Goal: Information Seeking & Learning: Learn about a topic

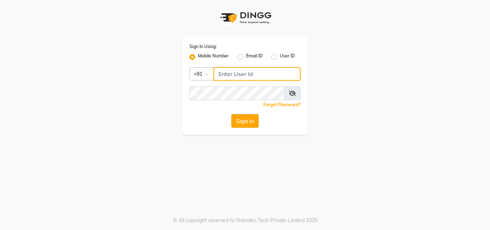
type input "8209405280"
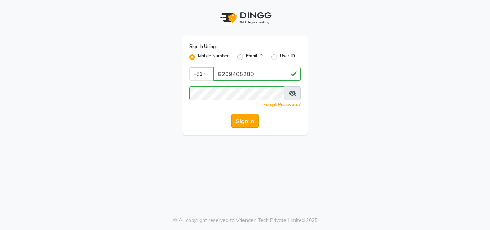
click at [249, 126] on button "Sign In" at bounding box center [245, 121] width 27 height 14
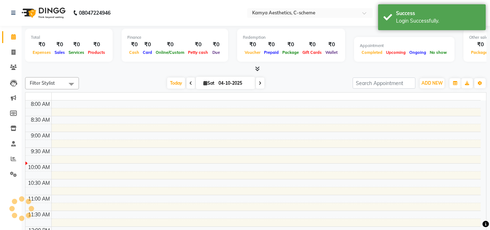
select select "en"
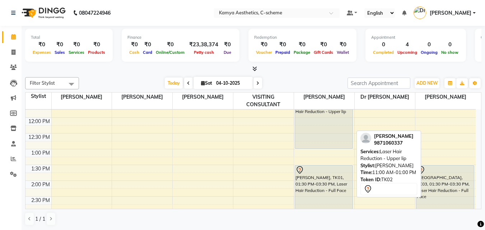
scroll to position [179, 0]
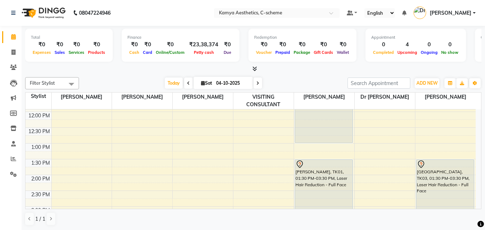
scroll to position [16, 0]
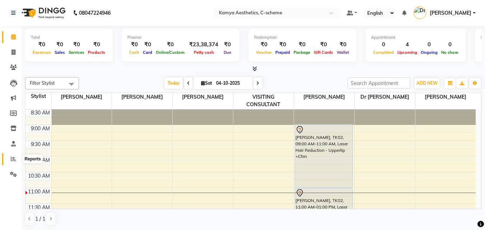
click at [14, 157] on icon at bounding box center [13, 158] width 5 height 5
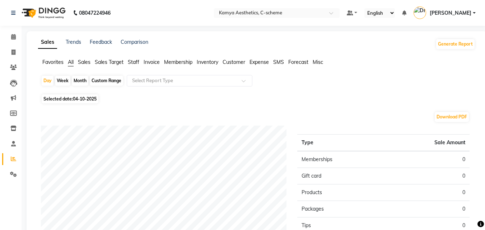
click at [103, 80] on div "Custom Range" at bounding box center [106, 81] width 33 height 10
select select "10"
select select "2025"
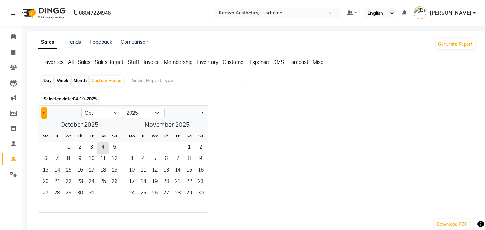
click at [42, 115] on button "Previous month" at bounding box center [44, 112] width 6 height 11
click at [41, 113] on button "Previous month" at bounding box center [44, 112] width 6 height 11
click at [42, 114] on button "Previous month" at bounding box center [44, 112] width 6 height 11
select select "7"
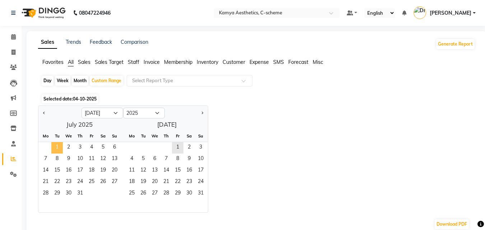
click at [61, 145] on span "1" at bounding box center [56, 147] width 11 height 11
click at [202, 193] on span "31" at bounding box center [200, 193] width 11 height 11
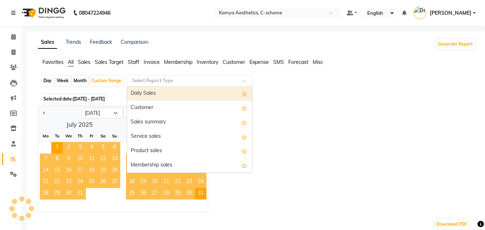
click at [173, 86] on div "Select Report Type" at bounding box center [190, 80] width 126 height 11
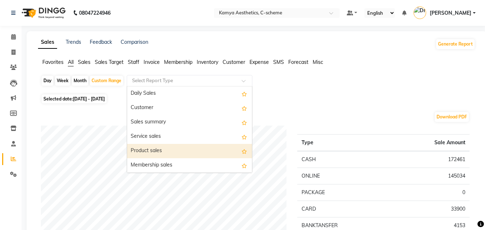
click at [180, 147] on div "Product sales" at bounding box center [189, 151] width 125 height 14
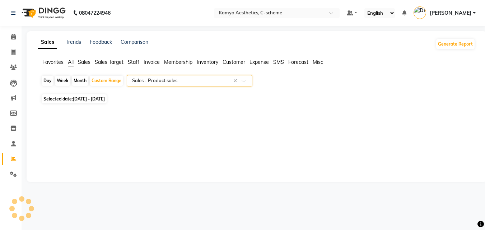
select select "full_report"
select select "csv"
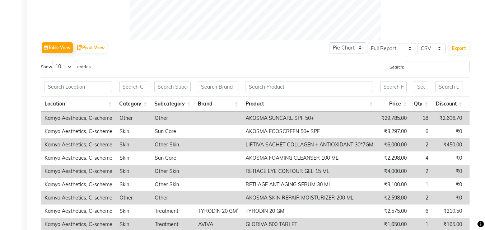
scroll to position [338, 0]
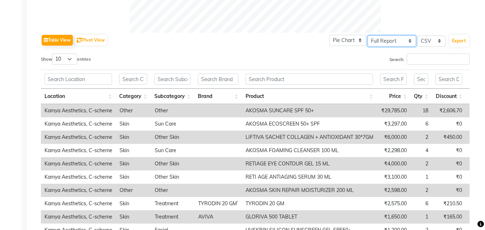
click at [401, 38] on select "Select Full Report Filtered Report" at bounding box center [392, 41] width 48 height 11
click at [462, 41] on button "Export" at bounding box center [459, 41] width 20 height 12
click at [277, 111] on td "AKOSMA SUNCARE SPF 50+" at bounding box center [309, 110] width 135 height 13
click at [164, 105] on td "Other" at bounding box center [172, 110] width 43 height 13
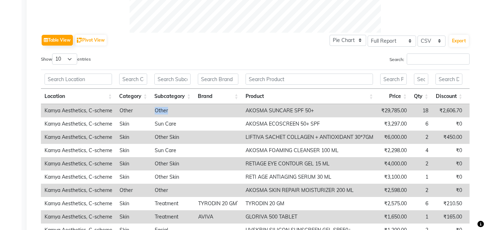
click at [164, 105] on td "Other" at bounding box center [172, 110] width 43 height 13
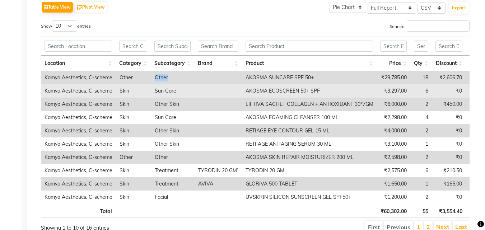
scroll to position [410, 0]
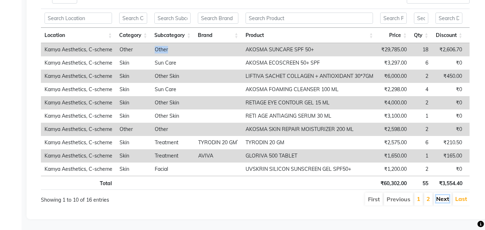
click at [445, 195] on link "Next" at bounding box center [442, 198] width 13 height 7
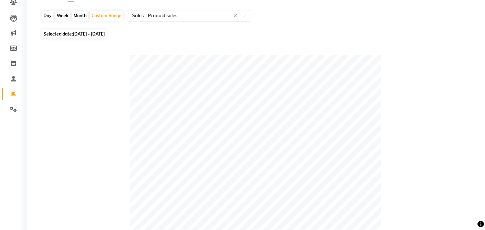
scroll to position [0, 0]
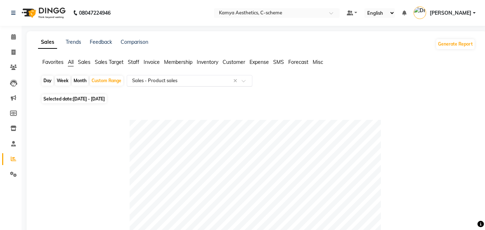
click at [200, 78] on input "text" at bounding box center [182, 80] width 103 height 7
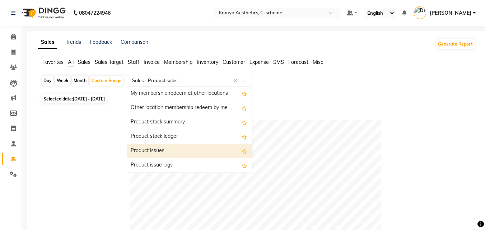
scroll to position [826, 0]
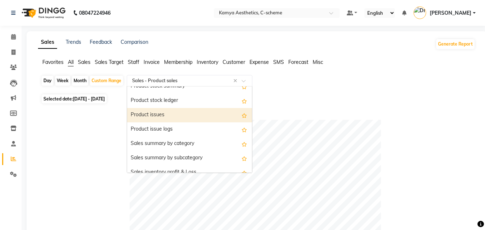
click at [207, 112] on div "Product issues" at bounding box center [189, 115] width 125 height 14
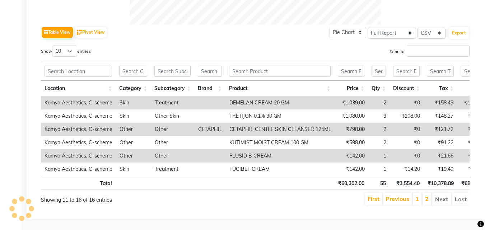
scroll to position [357, 0]
click at [292, 96] on td "DEMELAN CREAM 20 GM" at bounding box center [280, 102] width 109 height 13
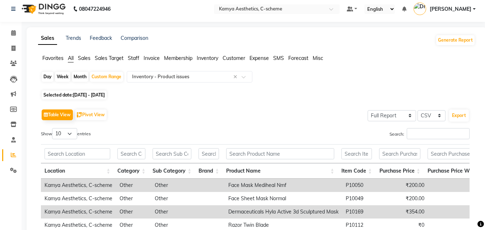
scroll to position [0, 0]
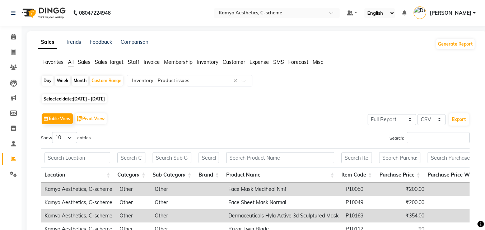
click at [103, 61] on span "Sales Target" at bounding box center [109, 62] width 29 height 6
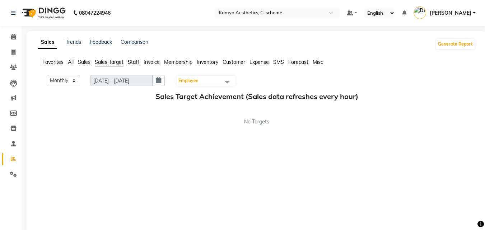
click at [83, 64] on span "Sales" at bounding box center [84, 62] width 13 height 6
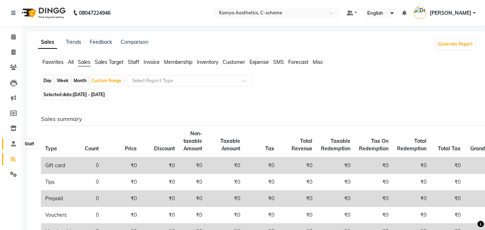
click at [16, 146] on span at bounding box center [13, 144] width 13 height 8
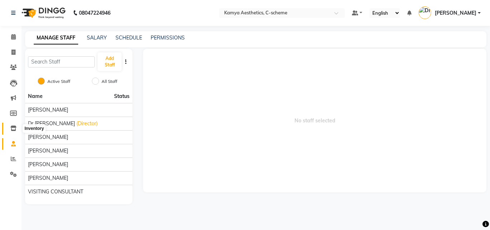
click at [11, 127] on icon at bounding box center [13, 128] width 6 height 5
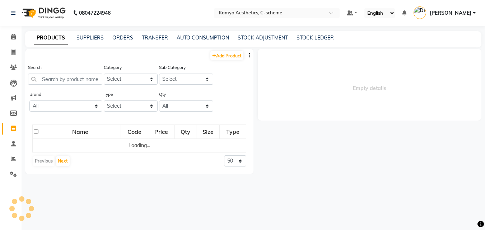
select select
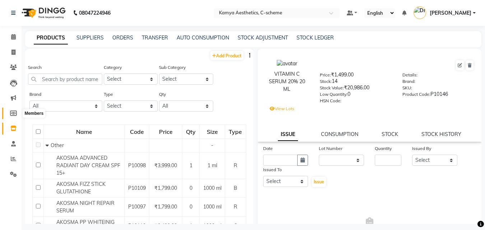
click at [14, 114] on icon at bounding box center [13, 113] width 7 height 5
select select
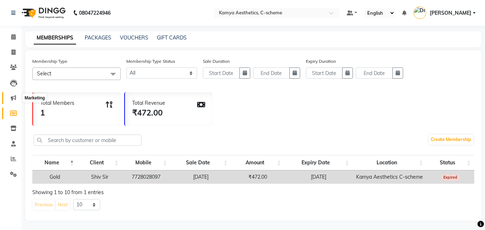
click at [17, 96] on span at bounding box center [13, 98] width 13 height 8
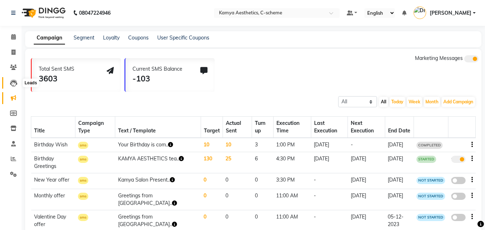
click at [10, 85] on icon at bounding box center [13, 83] width 7 height 7
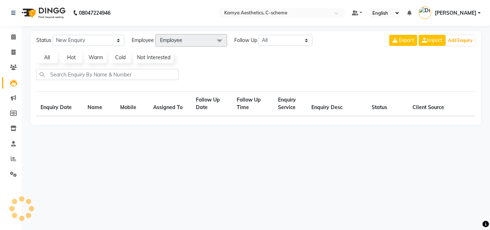
select select "10"
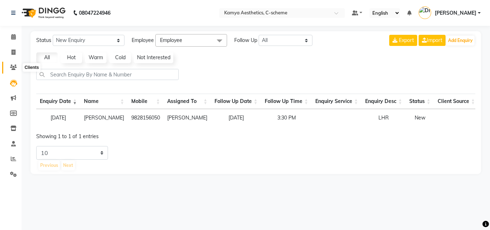
click at [16, 70] on icon at bounding box center [13, 67] width 7 height 5
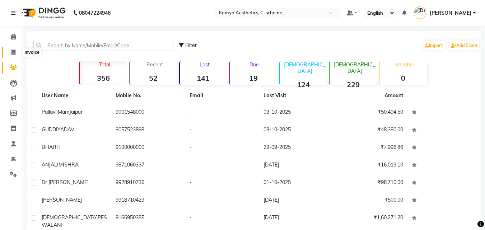
click at [14, 53] on icon at bounding box center [13, 52] width 4 height 5
select select "service"
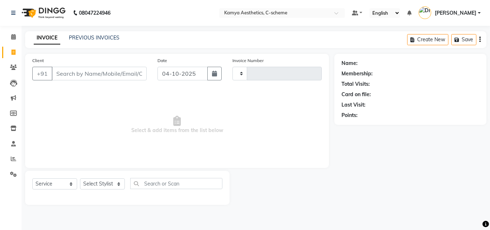
type input "0245"
select select "5322"
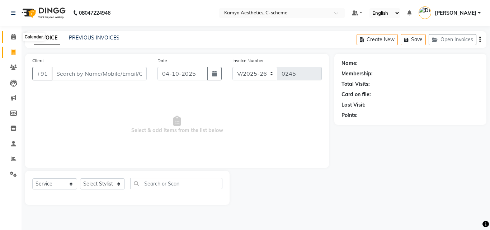
click at [14, 40] on span at bounding box center [13, 37] width 13 height 8
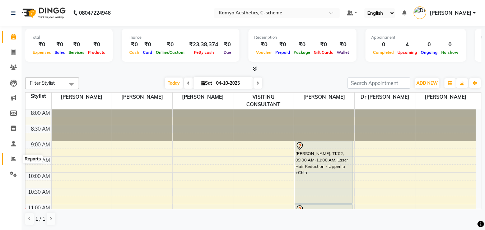
click at [11, 157] on icon at bounding box center [13, 158] width 5 height 5
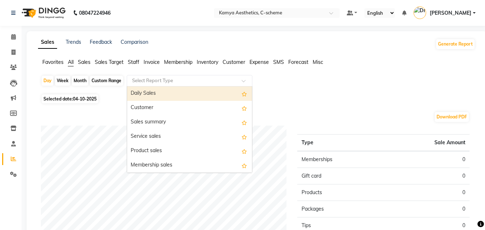
click at [156, 84] on div "Select Report Type" at bounding box center [190, 80] width 126 height 11
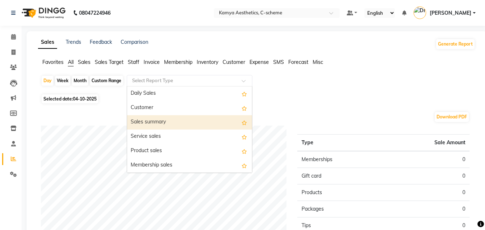
click at [179, 121] on div "Sales summary" at bounding box center [189, 122] width 125 height 14
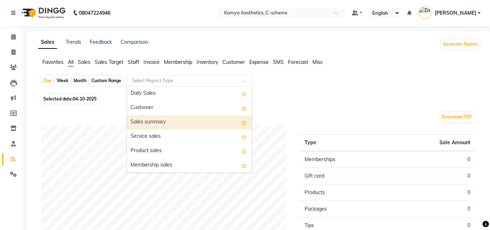
select select "full_report"
select select "csv"
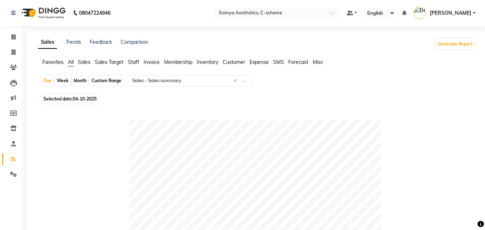
click at [74, 45] on div "Trends" at bounding box center [73, 43] width 15 height 11
click at [77, 41] on link "Trends" at bounding box center [73, 42] width 15 height 6
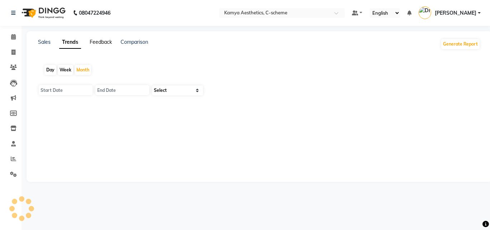
type input "01-10-2025"
type input "31-10-2025"
select select "by_client"
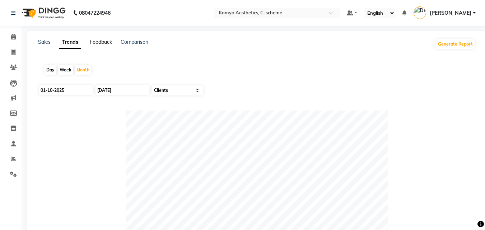
click at [95, 40] on link "Feedback" at bounding box center [101, 42] width 22 height 6
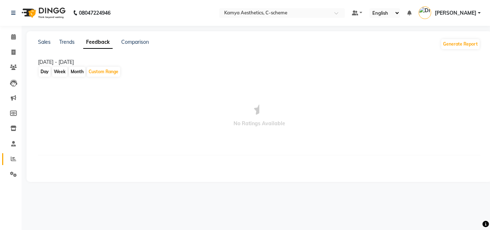
click at [14, 156] on icon at bounding box center [13, 158] width 5 height 5
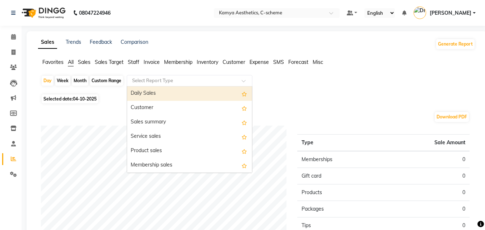
click at [157, 80] on input "text" at bounding box center [182, 80] width 103 height 7
click at [197, 92] on div "Daily Sales" at bounding box center [189, 94] width 125 height 14
select select "full_report"
select select "csv"
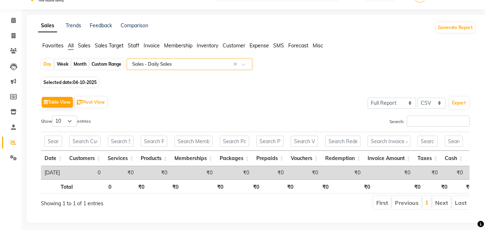
scroll to position [31, 0]
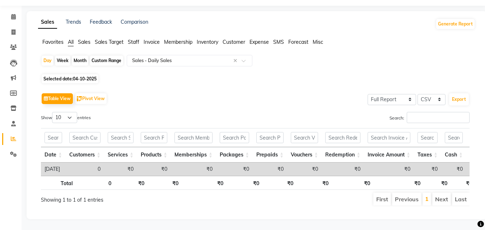
click at [84, 112] on label "Show 10 25 50 100 entries" at bounding box center [66, 117] width 50 height 11
click at [77, 112] on select "10 25 50 100" at bounding box center [64, 117] width 25 height 11
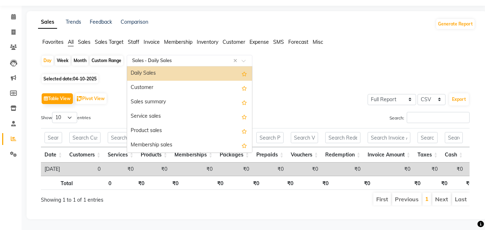
click at [168, 57] on input "text" at bounding box center [182, 60] width 103 height 7
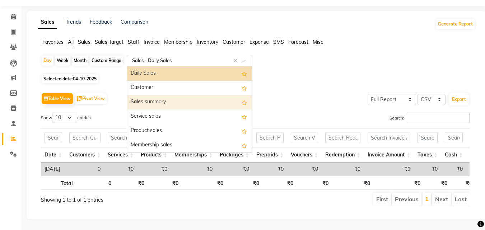
click at [162, 95] on div "Sales summary" at bounding box center [189, 102] width 125 height 14
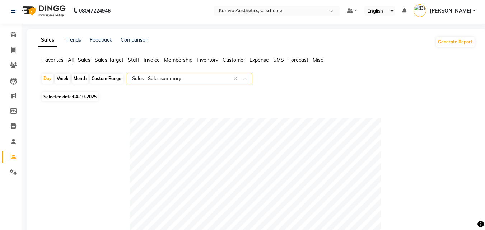
scroll to position [0, 0]
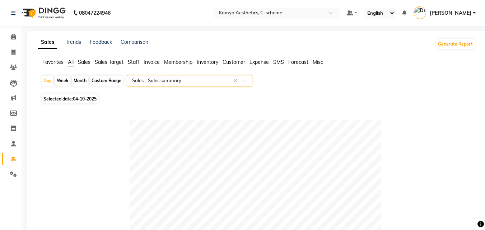
click at [185, 85] on div "Select Report Type × Sales - Sales summary ×" at bounding box center [190, 80] width 126 height 11
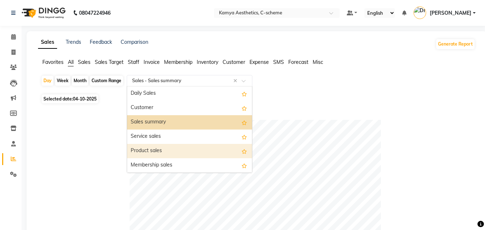
click at [174, 153] on div "Product sales" at bounding box center [189, 151] width 125 height 14
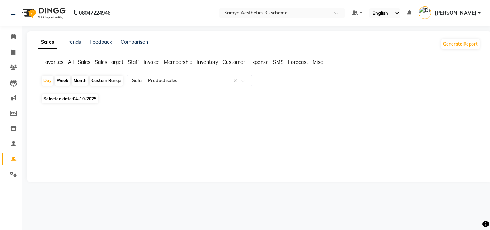
click at [76, 79] on div "Month" at bounding box center [80, 81] width 17 height 10
select select "10"
select select "2025"
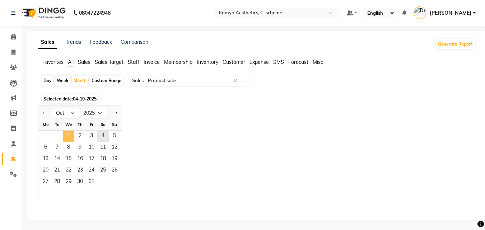
click at [70, 135] on span "1" at bounding box center [68, 136] width 11 height 11
select select "full_report"
select select "csv"
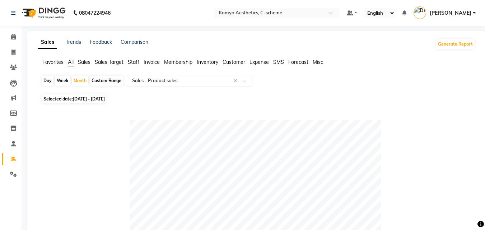
click at [97, 79] on div "Custom Range" at bounding box center [106, 81] width 33 height 10
select select "10"
select select "2025"
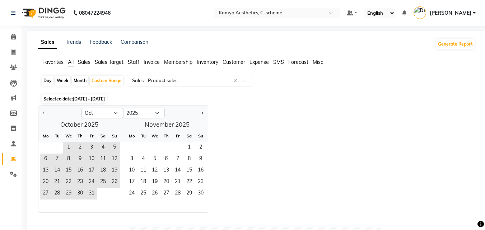
click at [71, 81] on div "Day Week Month Custom Range Select Report Type × Sales - Product sales ×" at bounding box center [256, 83] width 431 height 17
click at [77, 81] on div "Month" at bounding box center [80, 81] width 17 height 10
select select "10"
select select "2025"
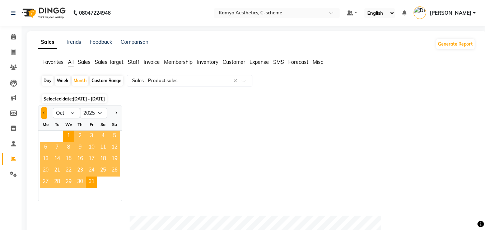
click at [42, 113] on button "Previous month" at bounding box center [44, 112] width 6 height 11
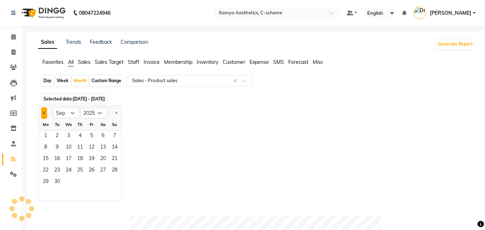
click at [42, 113] on button "Previous month" at bounding box center [44, 112] width 6 height 11
select select "7"
click at [59, 137] on span "1" at bounding box center [56, 136] width 11 height 11
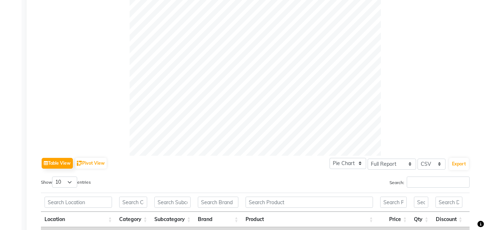
scroll to position [395, 0]
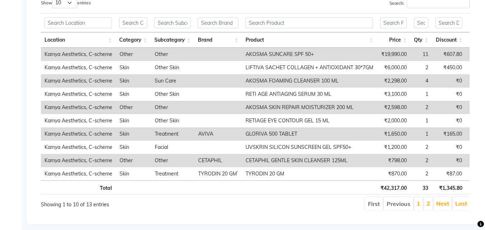
click at [180, 55] on td "Other" at bounding box center [172, 54] width 43 height 13
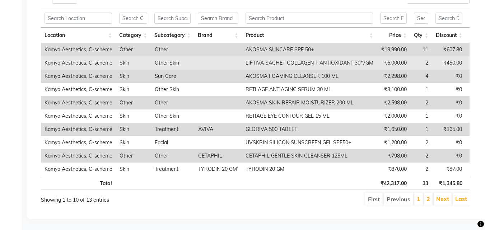
scroll to position [410, 0]
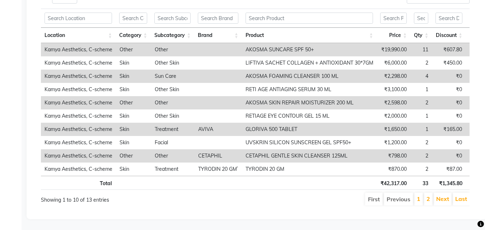
click at [277, 43] on td "AKOSMA SUNCARE SPF 50+" at bounding box center [309, 49] width 135 height 13
click at [311, 13] on input "text" at bounding box center [309, 18] width 127 height 11
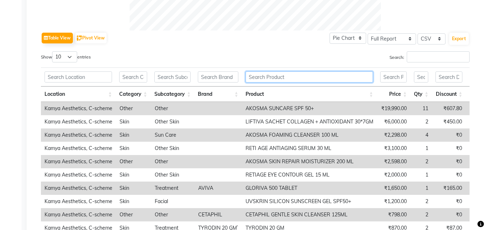
scroll to position [338, 0]
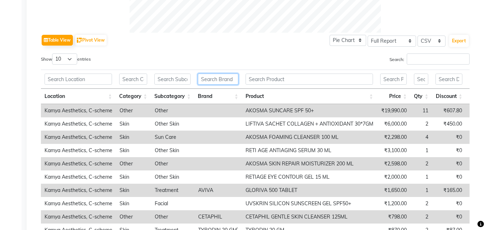
click at [224, 79] on input "text" at bounding box center [218, 79] width 40 height 11
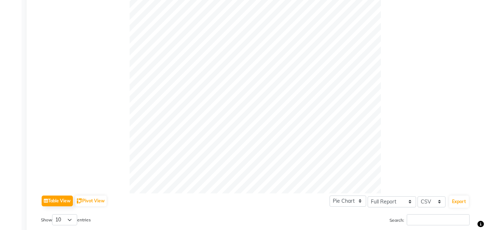
scroll to position [285, 0]
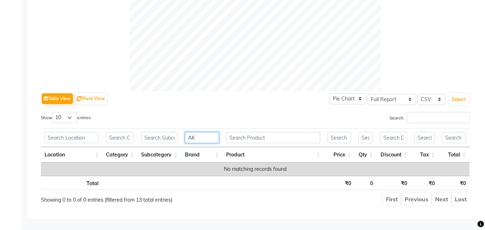
type input "A"
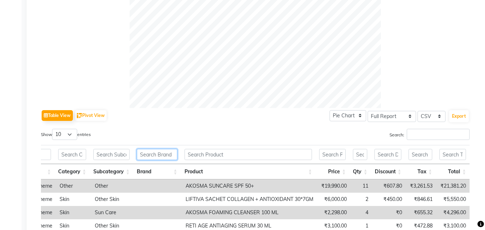
scroll to position [359, 0]
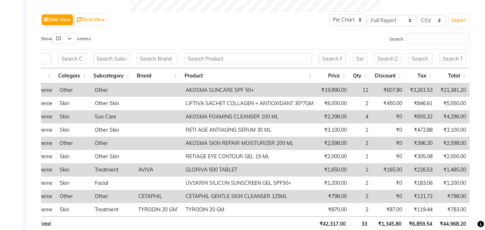
click at [233, 92] on td "AKOSMA SUNCARE SPF 50+" at bounding box center [249, 90] width 135 height 13
click at [331, 89] on td "₹19,990.00" at bounding box center [333, 90] width 33 height 13
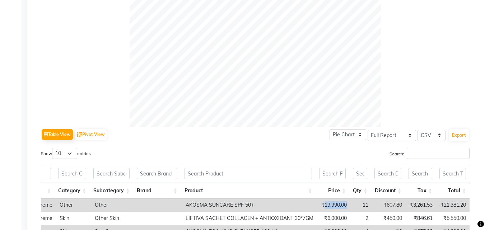
scroll to position [231, 0]
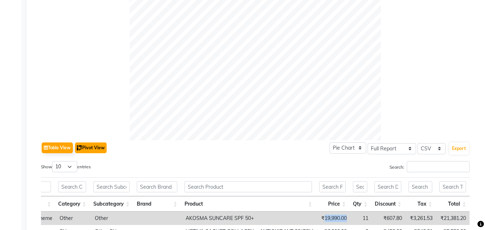
click at [85, 146] on button "Pivot View" at bounding box center [91, 147] width 32 height 11
select select "full_report"
select select "csv"
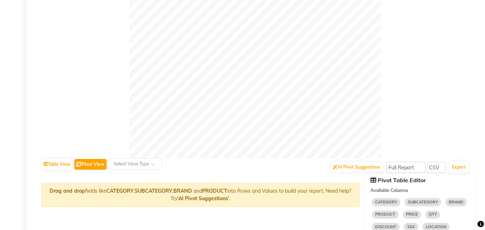
scroll to position [195, 0]
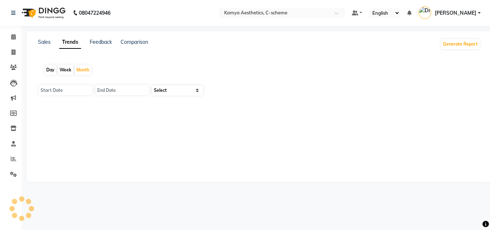
type input "01-10-2025"
type input "31-10-2025"
select select "by_client"
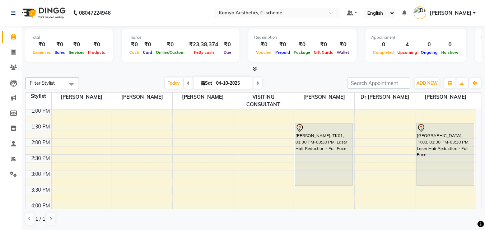
scroll to position [303, 0]
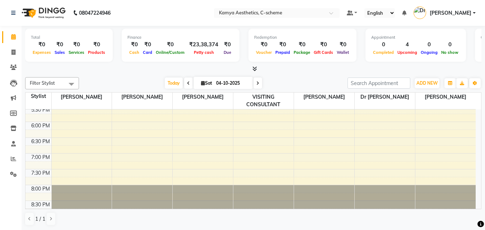
click at [245, 80] on input "04-10-2025" at bounding box center [232, 83] width 36 height 11
select select "10"
select select "2025"
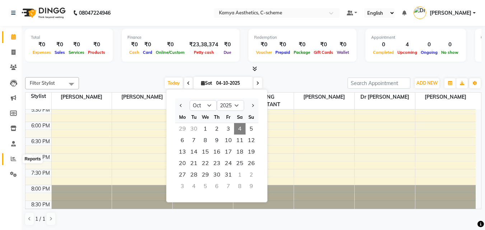
click at [10, 159] on span at bounding box center [13, 159] width 13 height 8
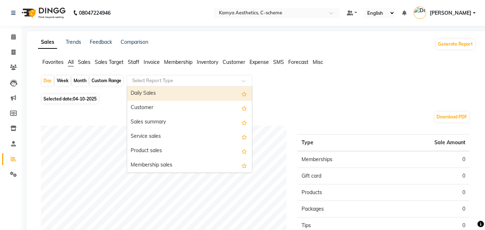
click at [169, 80] on input "text" at bounding box center [182, 80] width 103 height 7
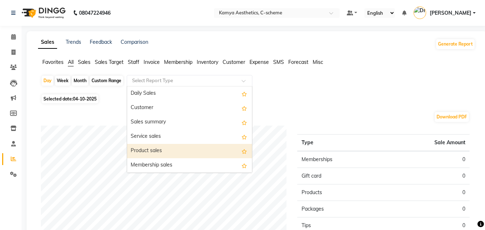
click at [158, 151] on div "Product sales" at bounding box center [189, 151] width 125 height 14
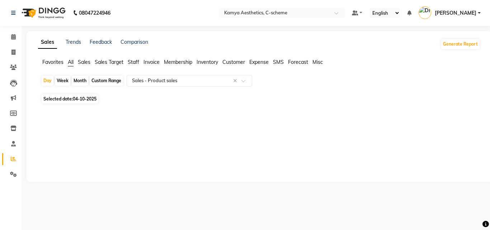
click at [78, 98] on span "04-10-2025" at bounding box center [85, 98] width 24 height 5
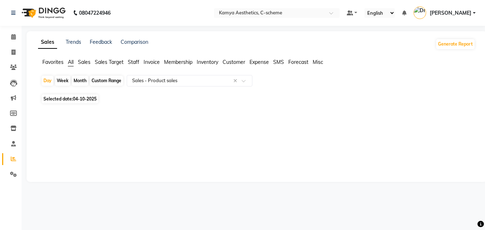
select select "10"
select select "2025"
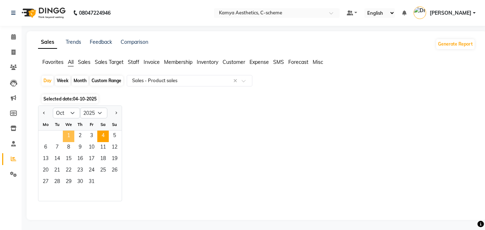
click at [69, 137] on span "1" at bounding box center [68, 136] width 11 height 11
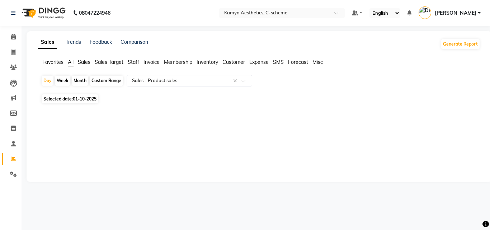
click at [112, 75] on div "Day Week Month Custom Range Select Report Type × Sales - Product sales ×" at bounding box center [259, 83] width 437 height 17
click at [107, 80] on div "Custom Range" at bounding box center [106, 81] width 33 height 10
select select "10"
select select "2025"
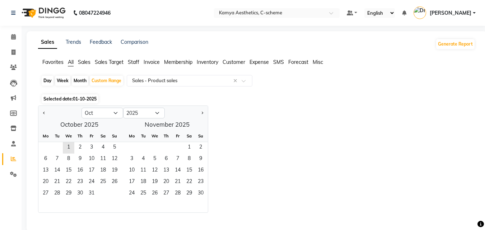
drag, startPoint x: 71, startPoint y: 150, endPoint x: 93, endPoint y: 205, distance: 59.7
click at [93, 205] on ngb-datepicker-month "Mo Tu We Th Fr Sa Su 1 2 3 4 5 6 7 8 9 10 11 12 13 14 15 16 17 18 19 20 21 22 2…" at bounding box center [79, 171] width 82 height 82
click at [99, 192] on div "27 28 29 30 31" at bounding box center [79, 193] width 82 height 11
click at [105, 79] on div "Custom Range" at bounding box center [106, 81] width 33 height 10
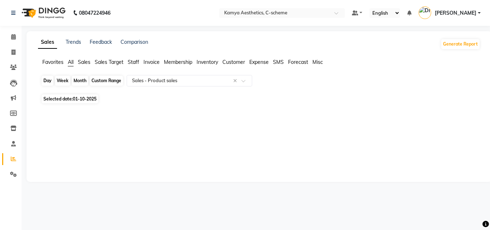
click at [99, 83] on div "Custom Range" at bounding box center [106, 81] width 33 height 10
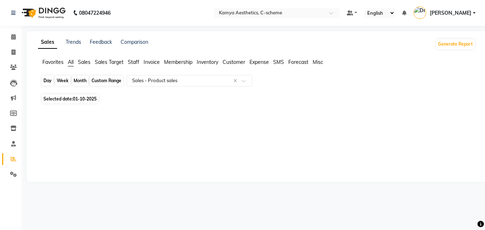
select select "10"
select select "2025"
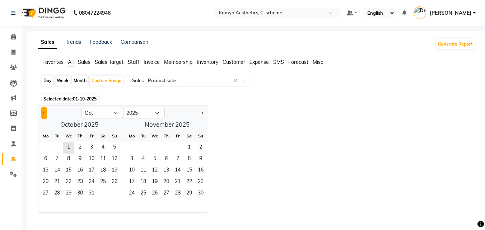
click at [44, 113] on span "Previous month" at bounding box center [44, 112] width 3 height 3
select select "9"
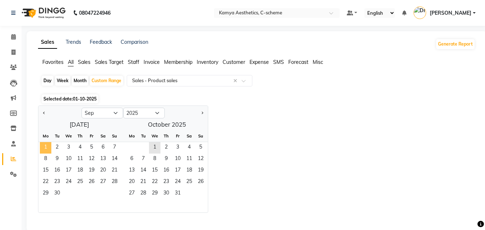
click at [45, 145] on span "1" at bounding box center [45, 147] width 11 height 11
click at [55, 193] on span "30" at bounding box center [56, 193] width 11 height 11
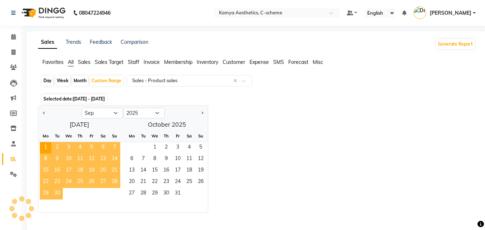
select select "full_report"
select select "csv"
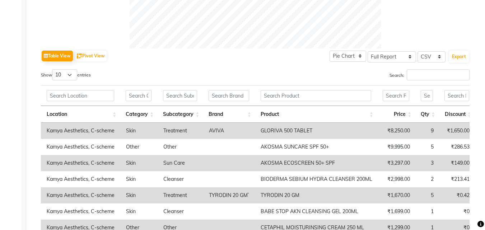
scroll to position [323, 0]
click at [410, 56] on select "Select Full Report Filtered Report" at bounding box center [392, 56] width 48 height 11
select select "filtered_report"
click at [368, 51] on select "Select Full Report Filtered Report" at bounding box center [392, 56] width 48 height 11
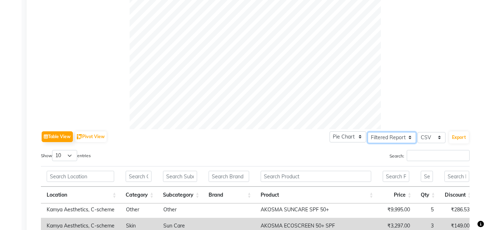
scroll to position [278, 0]
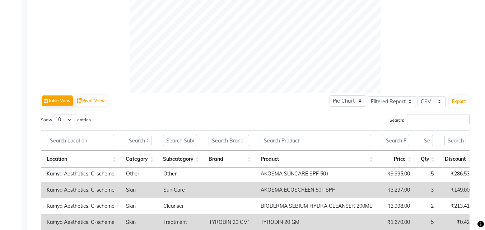
click at [186, 159] on th "Subcategory" at bounding box center [180, 159] width 46 height 17
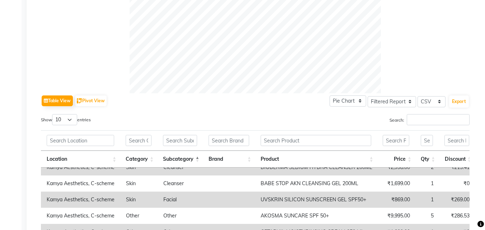
scroll to position [0, 0]
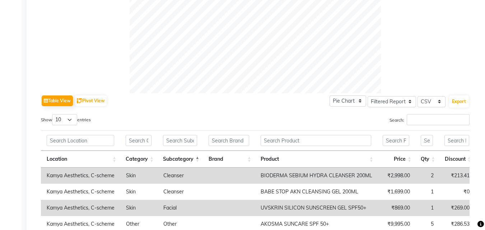
click at [142, 158] on th "Category" at bounding box center [138, 159] width 37 height 17
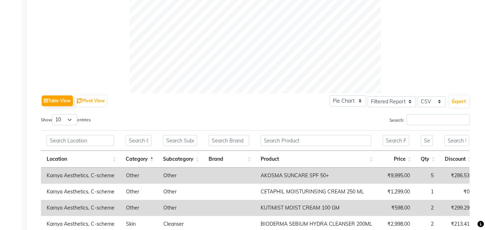
click at [152, 162] on th "Category" at bounding box center [138, 159] width 37 height 17
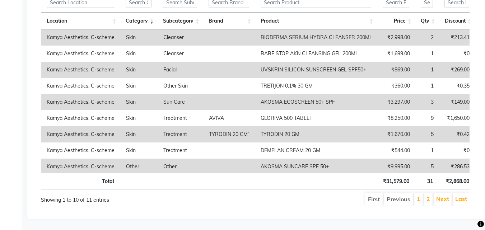
click at [426, 17] on th "Qty" at bounding box center [427, 21] width 24 height 17
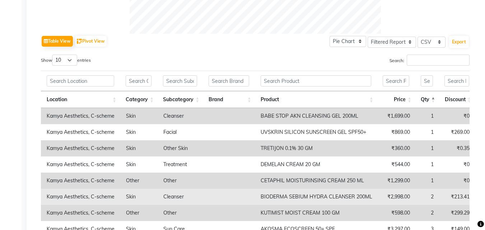
scroll to position [350, 0]
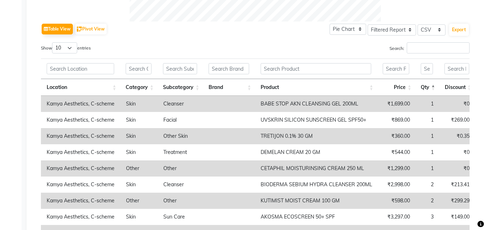
click at [432, 90] on th "Qty" at bounding box center [427, 87] width 24 height 17
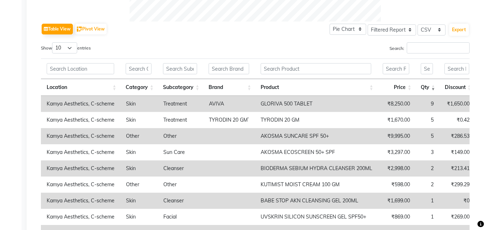
click at [433, 85] on th "Qty" at bounding box center [427, 87] width 24 height 17
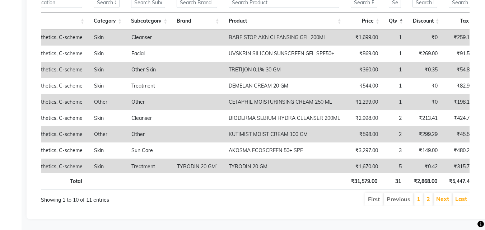
scroll to position [0, 40]
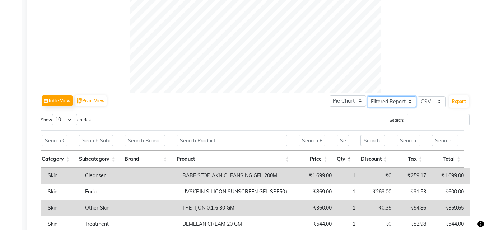
click at [407, 102] on select "Select Full Report Filtered Report" at bounding box center [392, 101] width 48 height 11
click at [451, 99] on button "Export" at bounding box center [459, 101] width 20 height 12
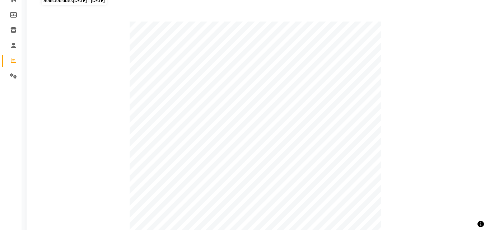
scroll to position [0, 0]
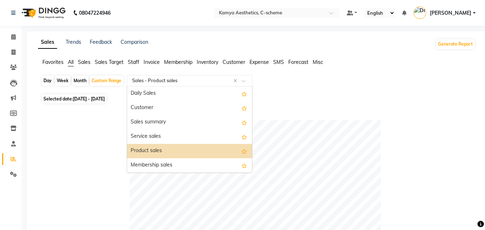
click at [191, 82] on input "text" at bounding box center [182, 80] width 103 height 7
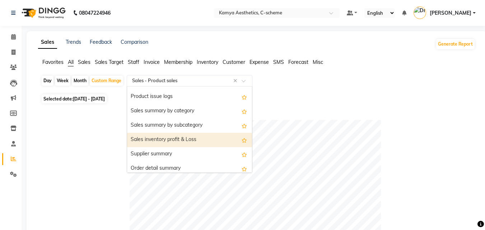
scroll to position [689, 0]
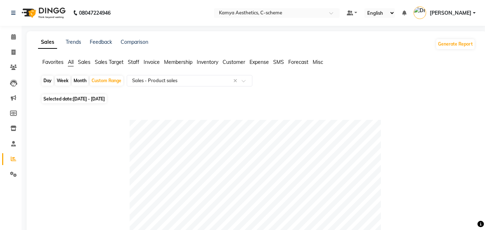
click at [237, 62] on span "Customer" at bounding box center [234, 62] width 23 height 6
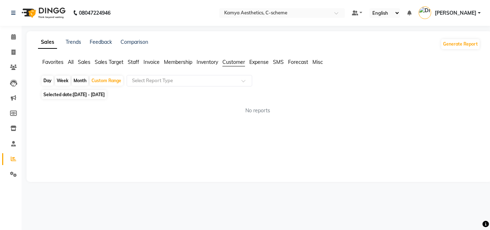
click at [84, 63] on span "Sales" at bounding box center [84, 62] width 13 height 6
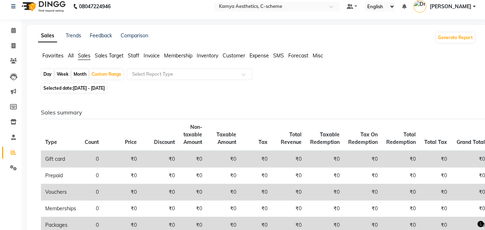
scroll to position [0, 0]
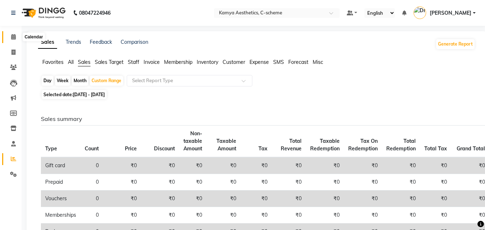
click at [16, 39] on span at bounding box center [13, 37] width 13 height 8
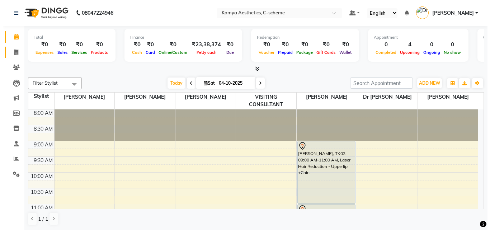
scroll to position [95, 0]
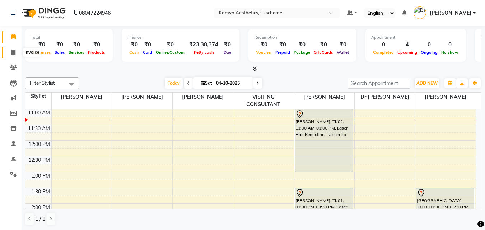
click at [14, 51] on icon at bounding box center [13, 52] width 4 height 5
select select "service"
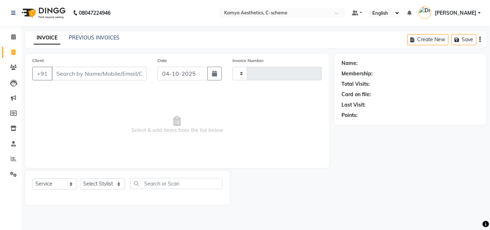
type input "0245"
select select "5322"
